Goal: Use online tool/utility

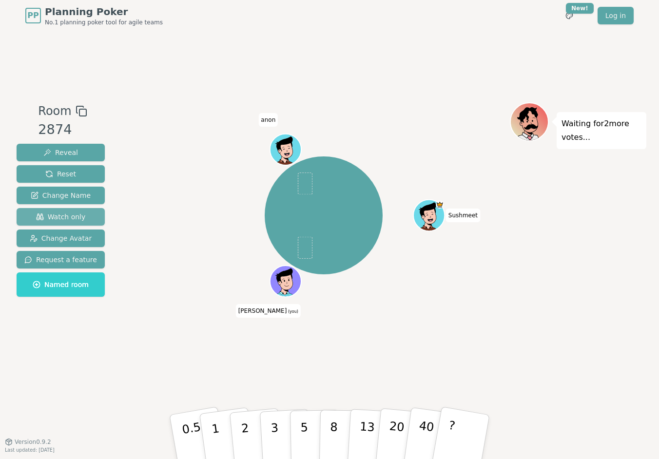
click at [70, 217] on span "Watch only" at bounding box center [61, 217] width 50 height 10
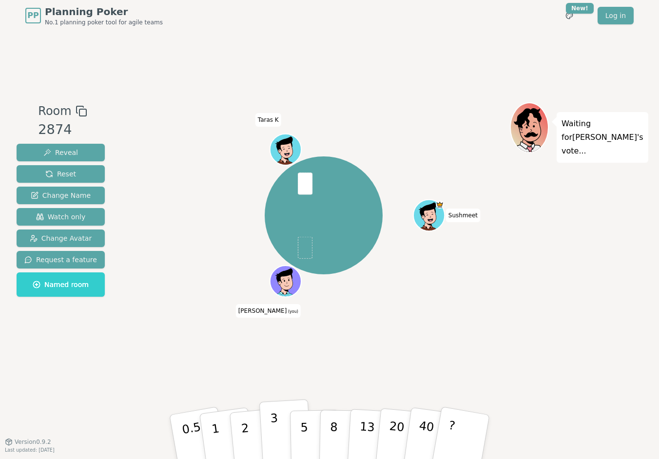
click at [272, 423] on p "3" at bounding box center [275, 437] width 11 height 53
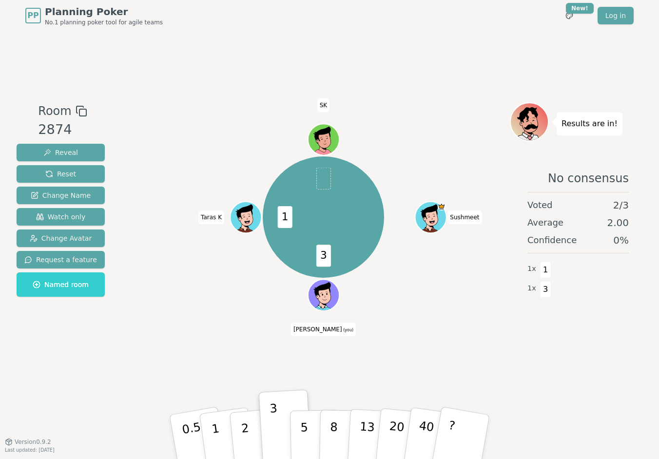
drag, startPoint x: 244, startPoint y: 429, endPoint x: 241, endPoint y: 407, distance: 22.1
click at [244, 429] on p "2" at bounding box center [247, 447] width 13 height 53
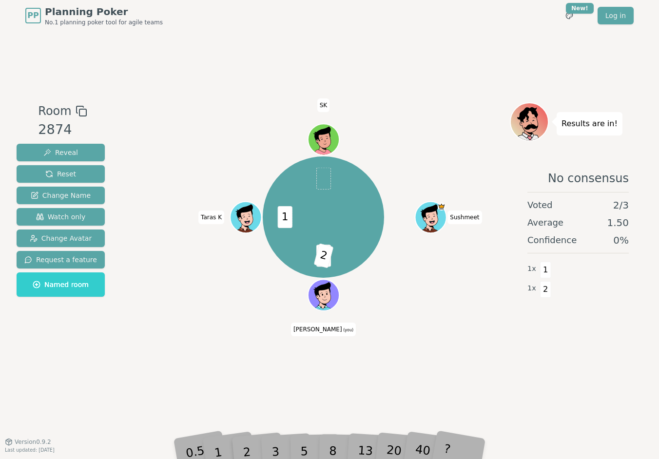
drag, startPoint x: 148, startPoint y: 193, endPoint x: 123, endPoint y: 184, distance: 26.5
click at [144, 192] on div "3 2 1 Sushmeet [PERSON_NAME] (you) [PERSON_NAME] K SK" at bounding box center [323, 217] width 373 height 194
click at [62, 177] on span "Reset" at bounding box center [60, 174] width 31 height 10
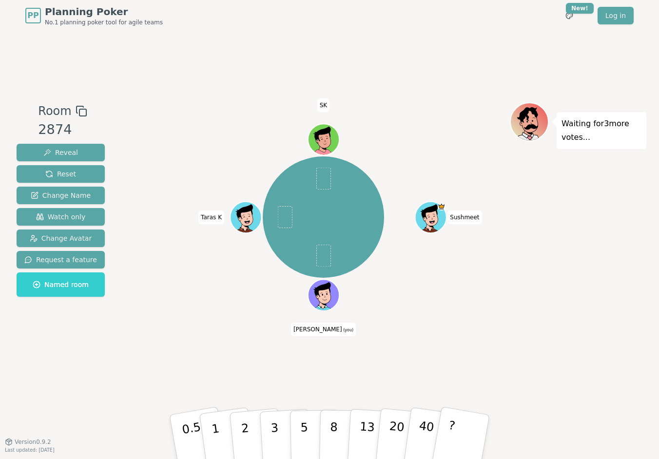
click at [136, 348] on div "Room 2874 Reveal Reset Change Name Watch only Change Avatar Request a feature N…" at bounding box center [329, 236] width 633 height 268
click at [323, 376] on div "Room 2874 Reveal Reset Change Name Watch only Change Avatar Request a feature N…" at bounding box center [329, 236] width 633 height 410
click at [251, 435] on button "2" at bounding box center [257, 437] width 56 height 77
click at [249, 429] on button "2" at bounding box center [257, 437] width 56 height 77
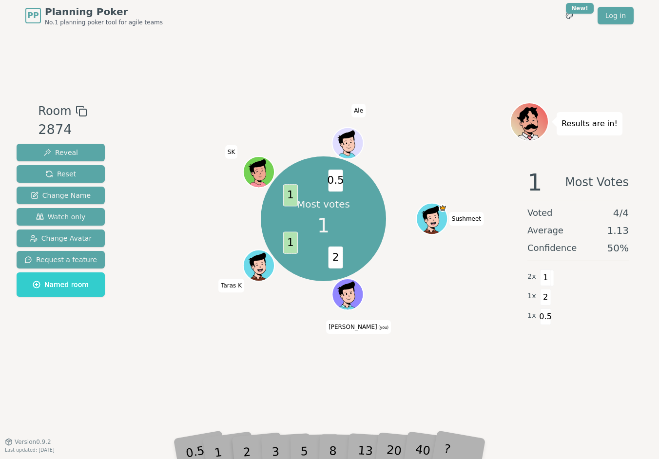
click at [217, 455] on div "1" at bounding box center [228, 437] width 34 height 38
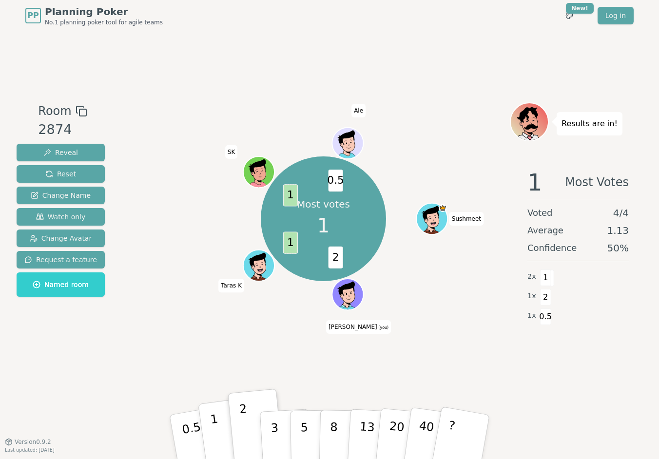
click at [216, 428] on p "1" at bounding box center [217, 438] width 15 height 53
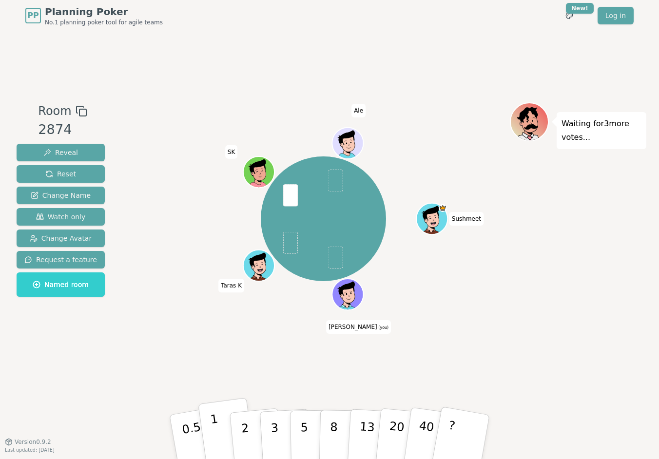
click at [222, 438] on button "1" at bounding box center [227, 437] width 58 height 79
click at [178, 312] on div "Sushmeet [PERSON_NAME] (you) [PERSON_NAME] K SK Ale" at bounding box center [323, 219] width 373 height 198
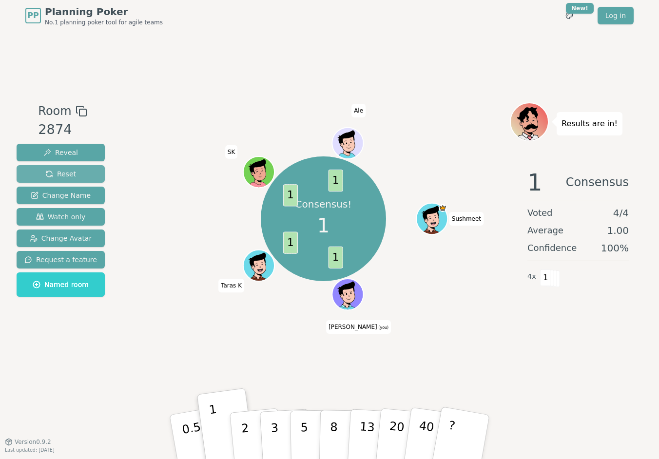
click at [81, 174] on button "Reset" at bounding box center [61, 174] width 88 height 18
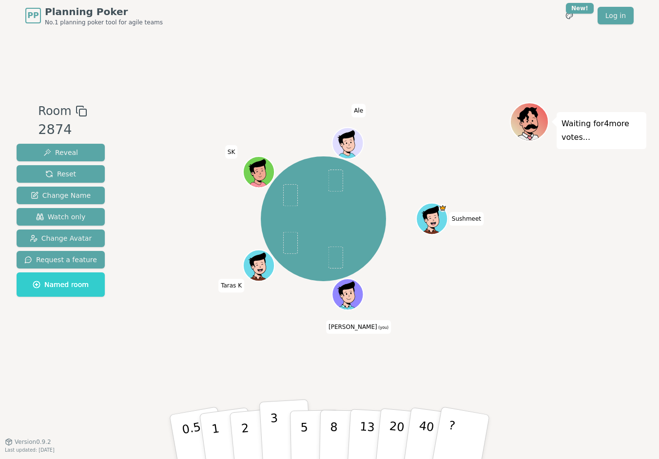
drag, startPoint x: 273, startPoint y: 427, endPoint x: 280, endPoint y: 425, distance: 6.6
click at [274, 427] on p "3" at bounding box center [275, 437] width 11 height 53
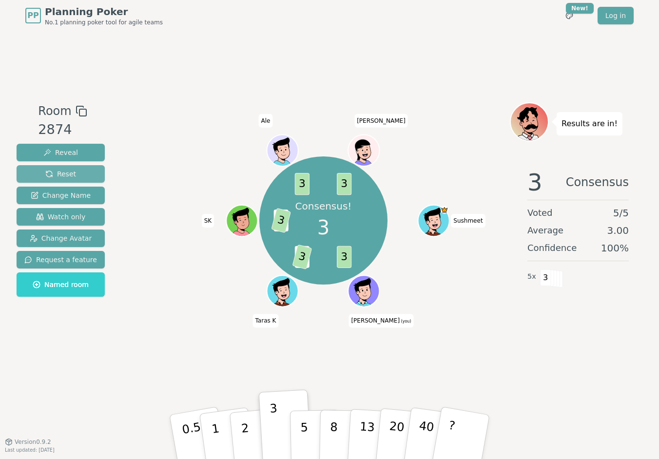
click at [82, 172] on button "Reset" at bounding box center [61, 174] width 88 height 18
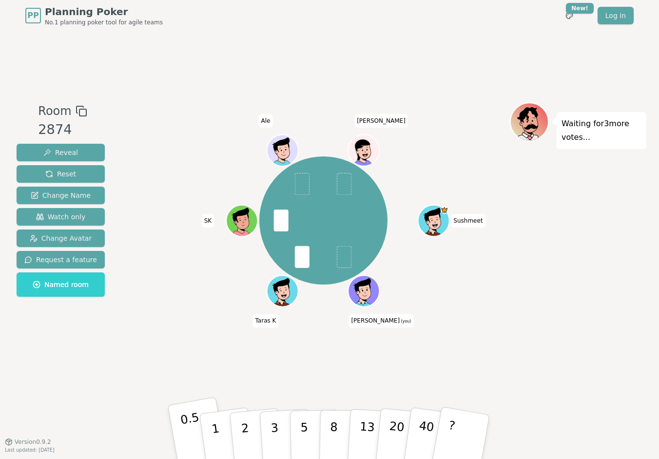
click at [187, 432] on p "0.5" at bounding box center [192, 437] width 27 height 55
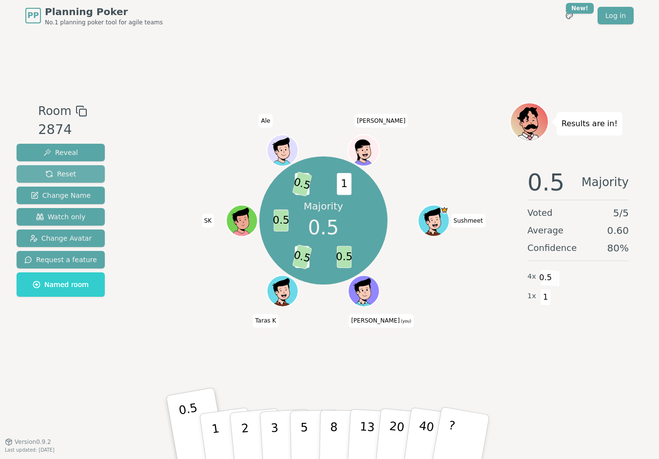
click at [63, 172] on span "Reset" at bounding box center [60, 174] width 31 height 10
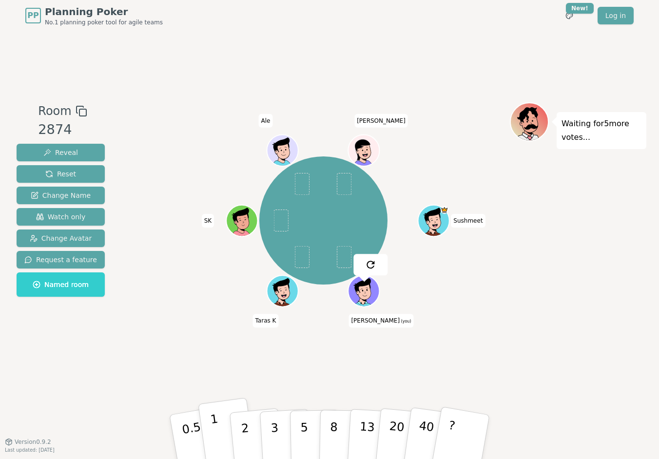
click at [223, 431] on button "1" at bounding box center [227, 437] width 58 height 79
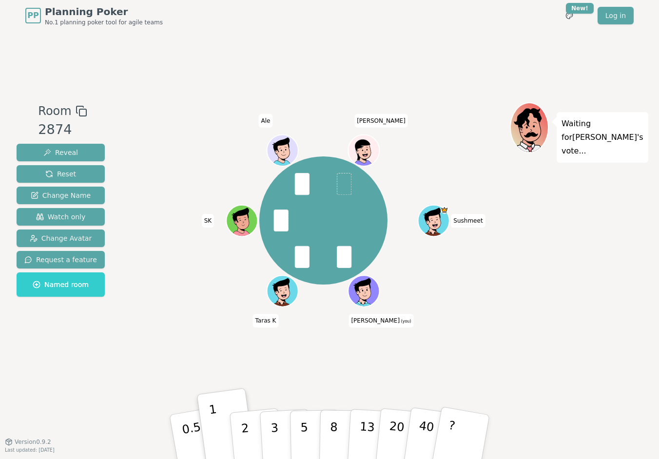
click at [167, 346] on div "Sushmeet [PERSON_NAME] (you) [PERSON_NAME] K SK [PERSON_NAME]" at bounding box center [323, 236] width 373 height 268
